Goal: Task Accomplishment & Management: Complete application form

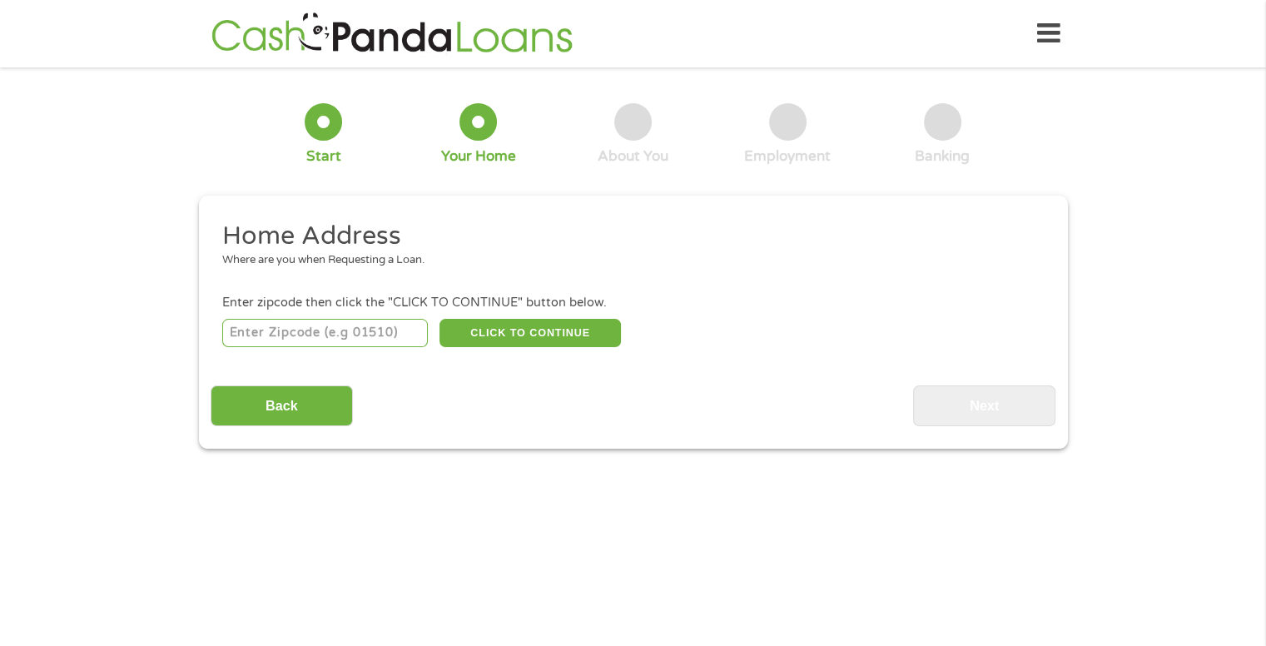
click at [396, 332] on input "number" at bounding box center [325, 333] width 206 height 28
type input "23294"
select select "[US_STATE]"
click at [517, 330] on button "CLICK TO CONTINUE" at bounding box center [529, 333] width 181 height 28
type input "23294"
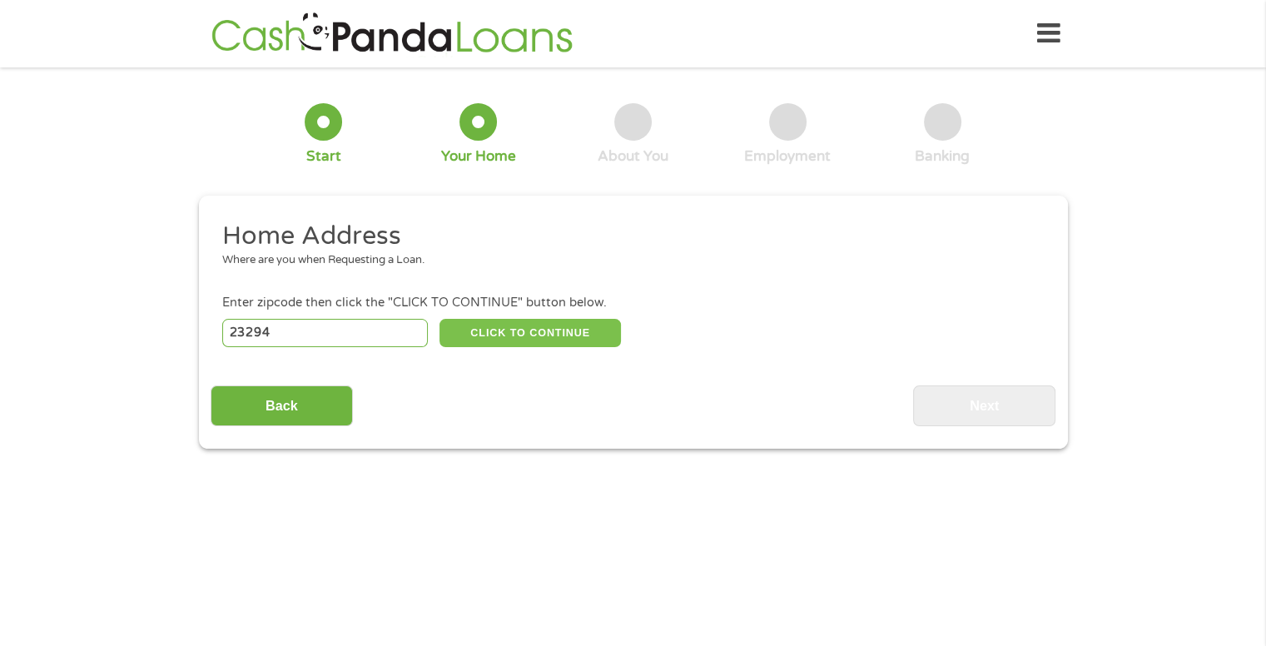
type input "Henrico"
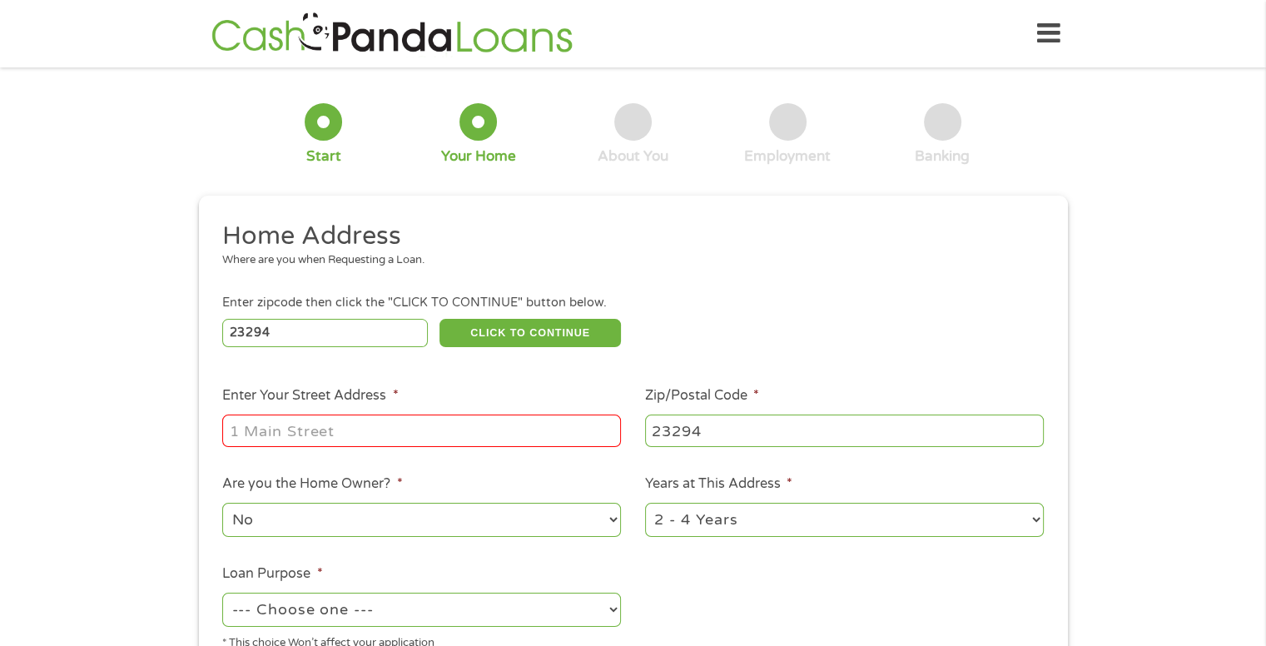
click at [453, 434] on input "Enter Your Street Address *" at bounding box center [421, 430] width 399 height 32
type input "[STREET_ADDRESS]"
click at [468, 483] on li "Are you the Home Owner? * No Yes" at bounding box center [422, 506] width 423 height 66
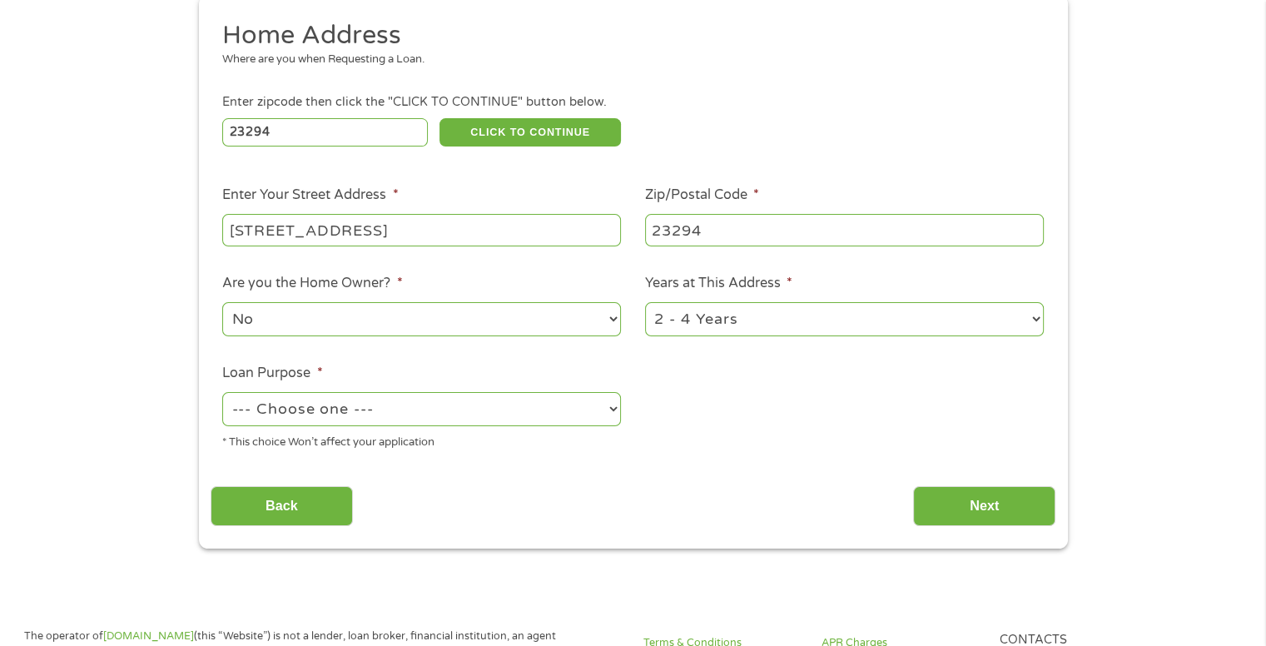
scroll to position [266, 0]
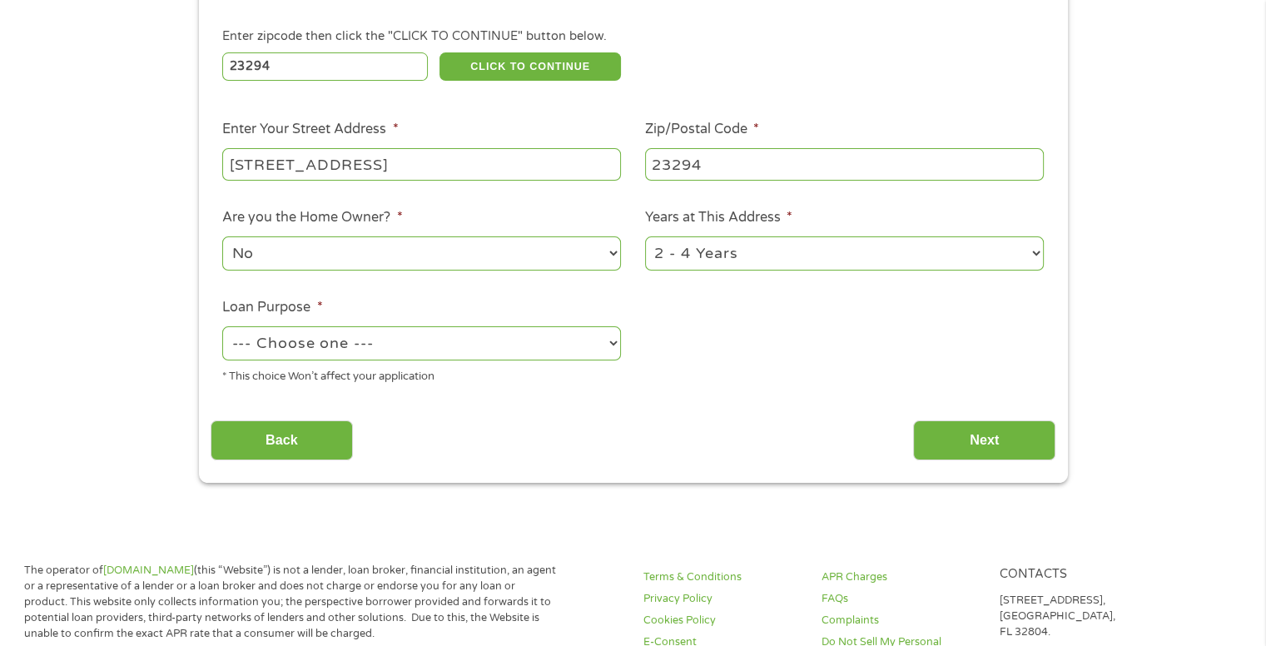
click at [535, 341] on select "--- Choose one --- Pay Bills Debt Consolidation Home Improvement Major Purchase…" at bounding box center [421, 343] width 399 height 34
select select "paybills"
click at [222, 328] on select "--- Choose one --- Pay Bills Debt Consolidation Home Improvement Major Purchase…" at bounding box center [421, 343] width 399 height 34
click at [770, 421] on div "Back Next" at bounding box center [633, 434] width 845 height 52
click at [999, 444] on input "Next" at bounding box center [984, 440] width 142 height 41
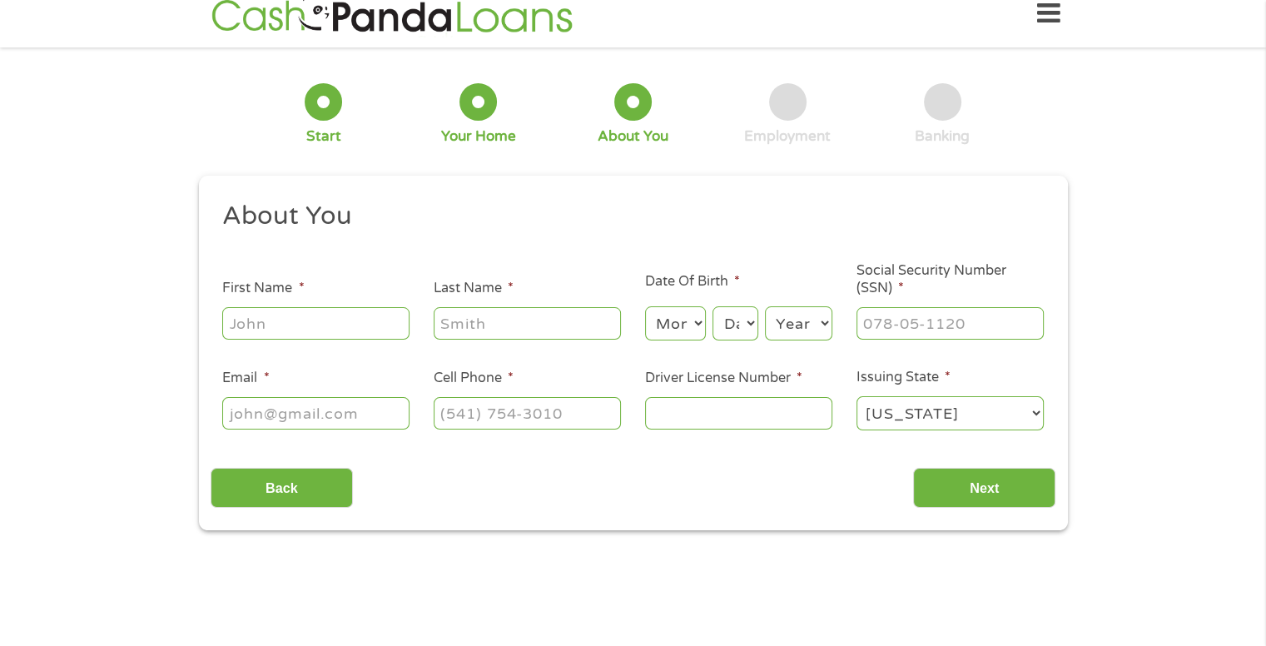
scroll to position [0, 0]
